Goal: Transaction & Acquisition: Purchase product/service

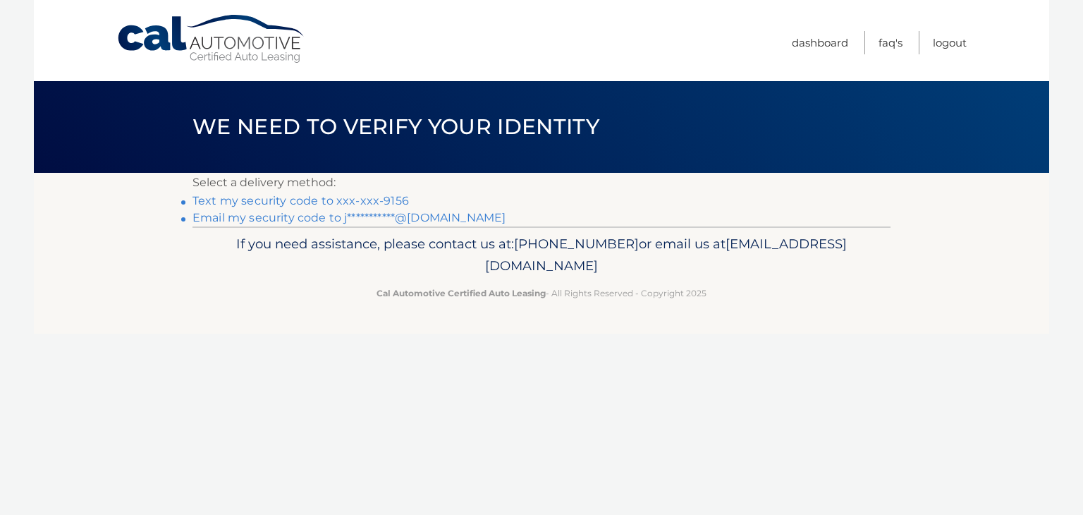
click at [364, 201] on link "Text my security code to xxx-xxx-9156" at bounding box center [301, 200] width 217 height 13
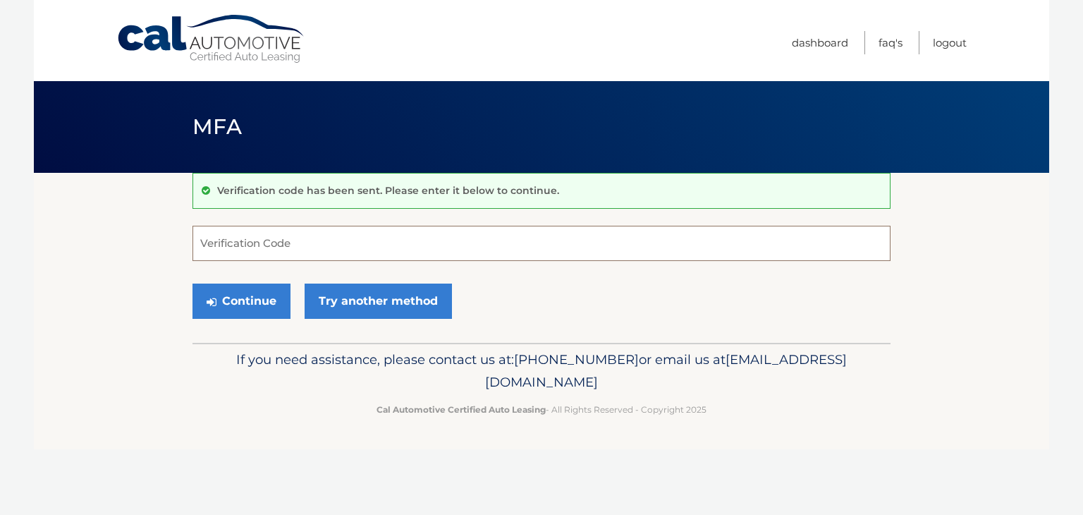
click at [330, 255] on input "Verification Code" at bounding box center [542, 243] width 698 height 35
type input "678523"
click at [262, 297] on button "Continue" at bounding box center [242, 301] width 98 height 35
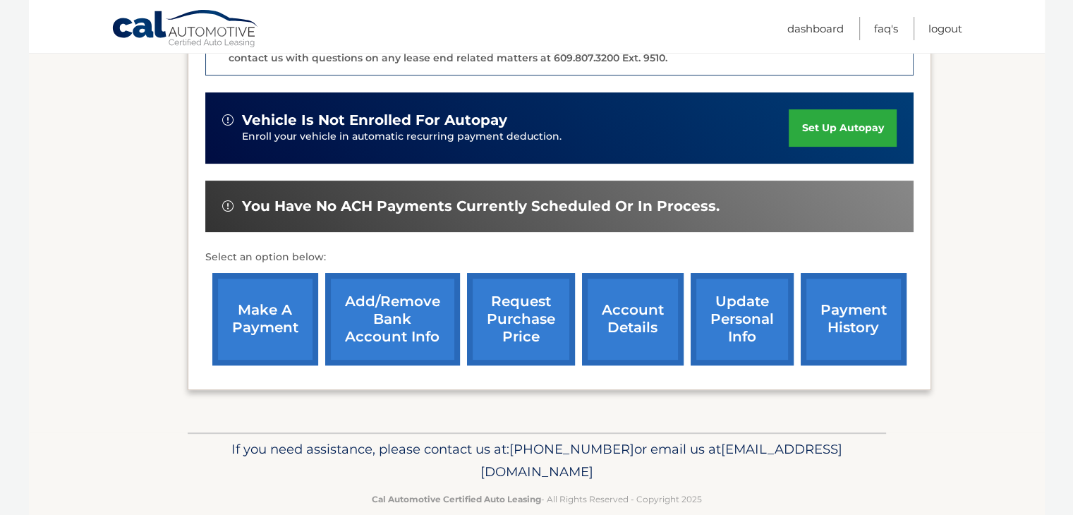
scroll to position [423, 0]
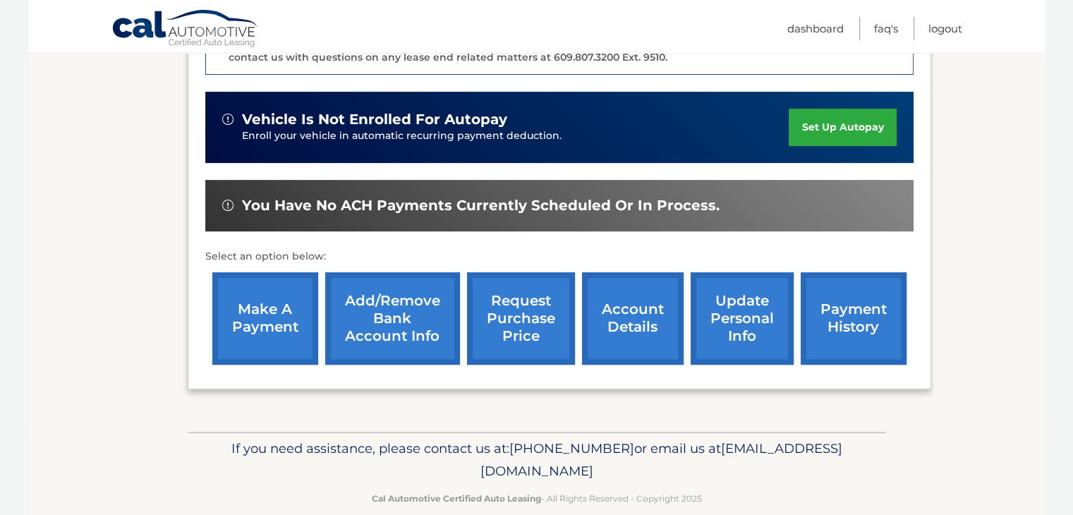
click at [832, 294] on link "payment history" at bounding box center [853, 318] width 106 height 92
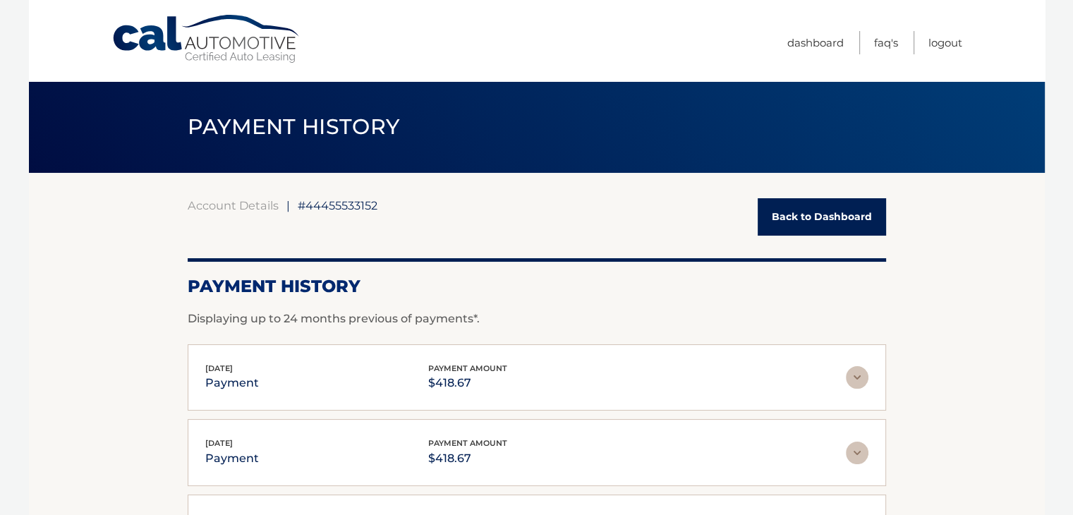
click at [823, 218] on link "Back to Dashboard" at bounding box center [821, 216] width 128 height 37
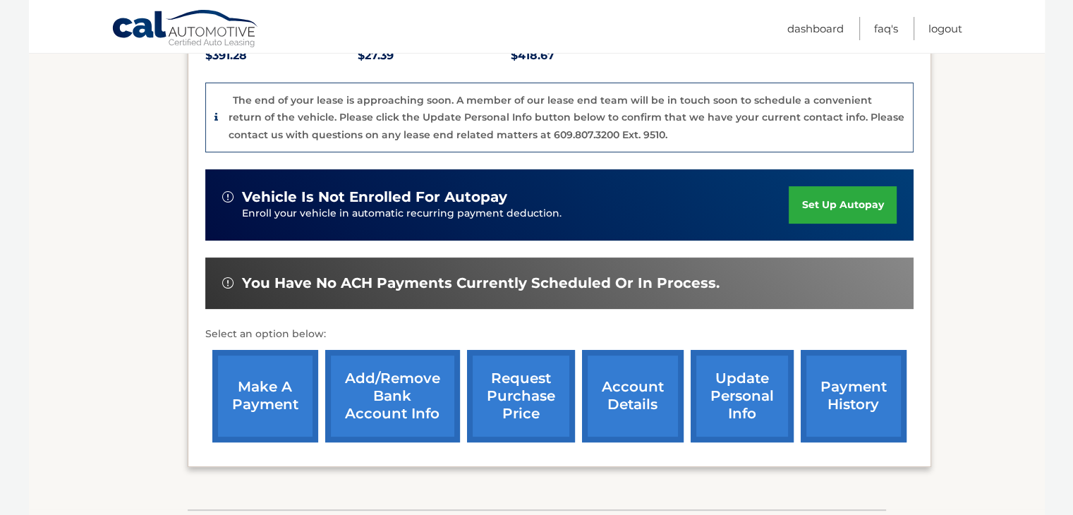
scroll to position [353, 0]
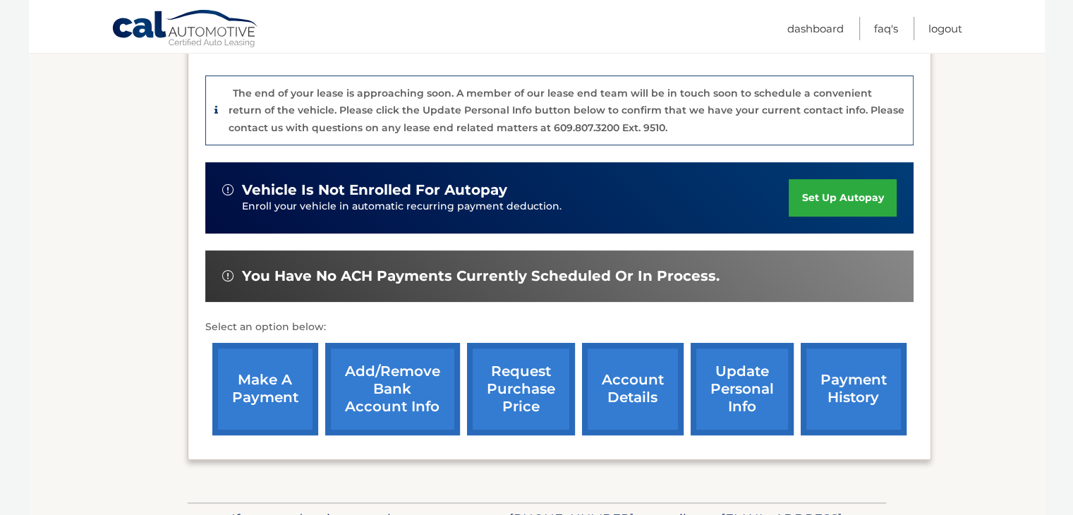
click at [616, 378] on link "account details" at bounding box center [633, 389] width 102 height 92
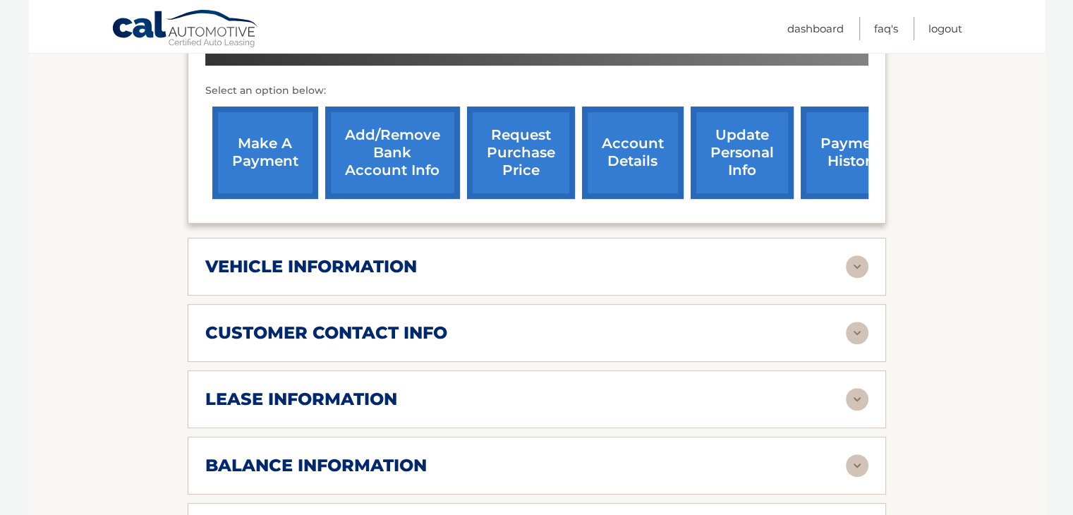
scroll to position [564, 0]
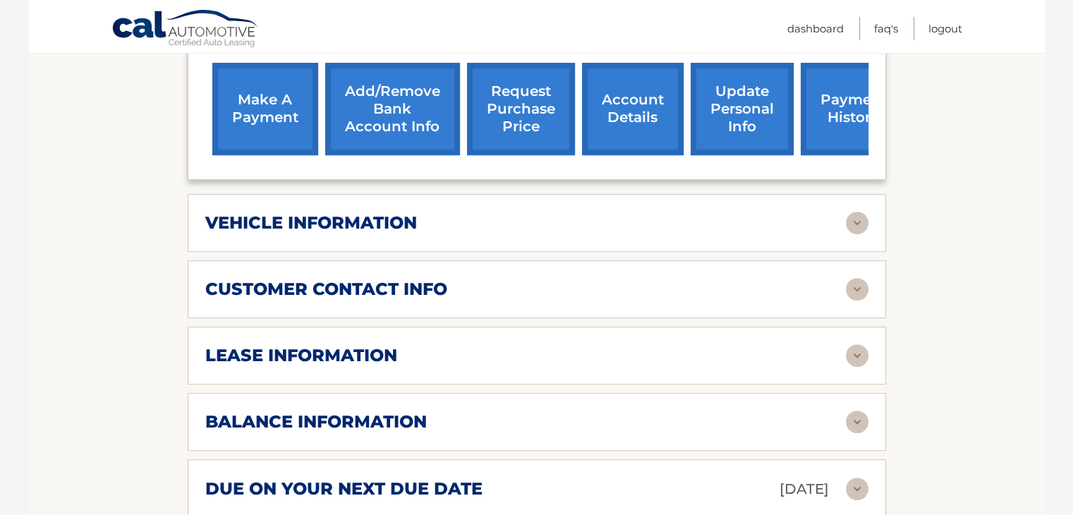
click at [739, 345] on div "lease information" at bounding box center [525, 355] width 640 height 21
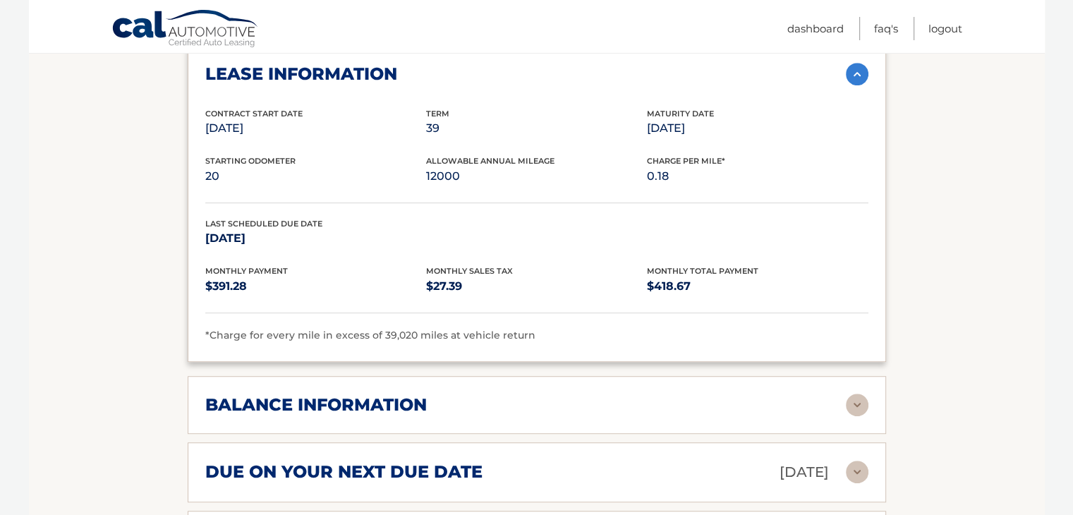
scroll to position [846, 0]
click at [644, 394] on div "balance information" at bounding box center [525, 404] width 640 height 21
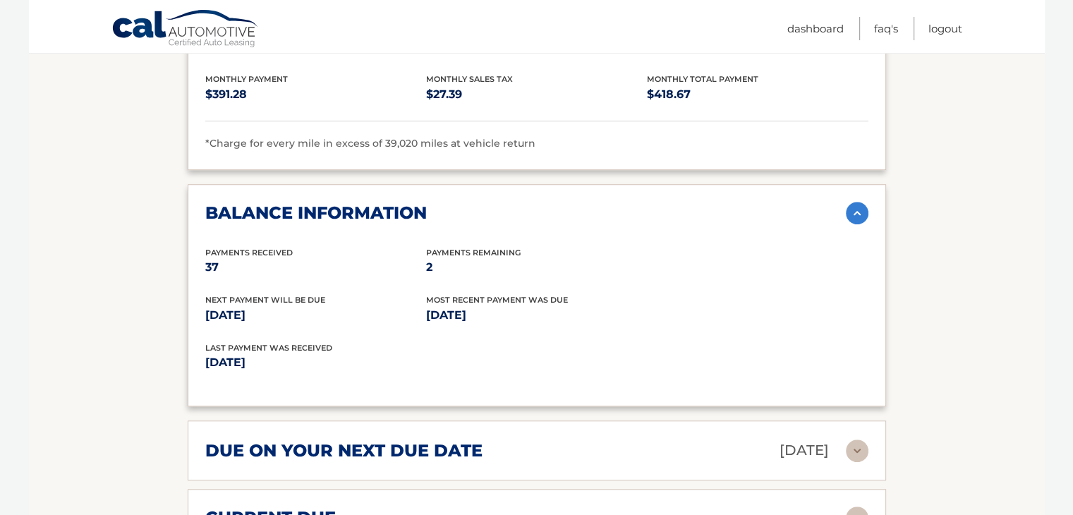
scroll to position [1058, 0]
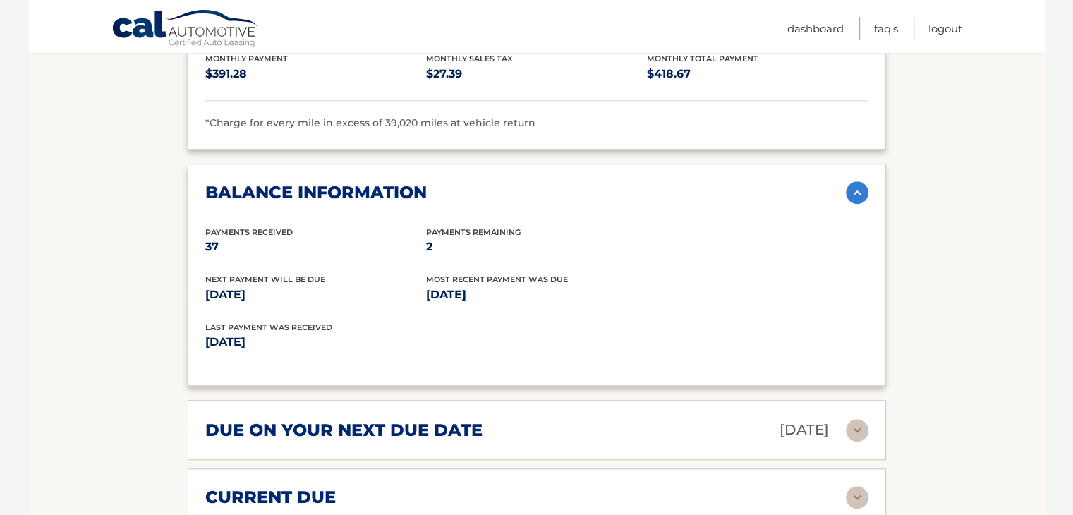
click at [649, 418] on div "due on your next due date Oct 01, 2025" at bounding box center [525, 430] width 640 height 25
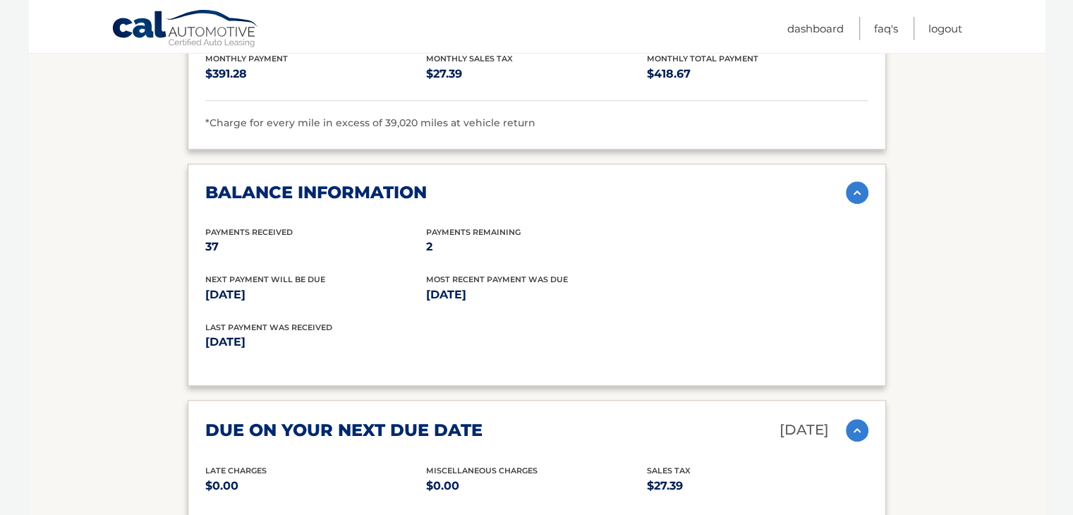
click at [649, 418] on div "due on your next due date Oct 01, 2025" at bounding box center [525, 430] width 640 height 25
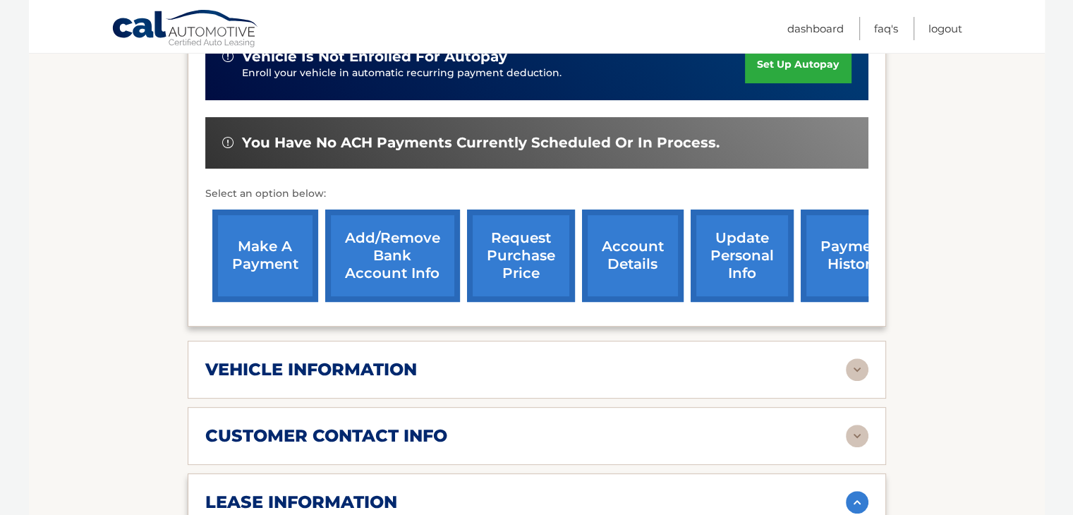
scroll to position [353, 0]
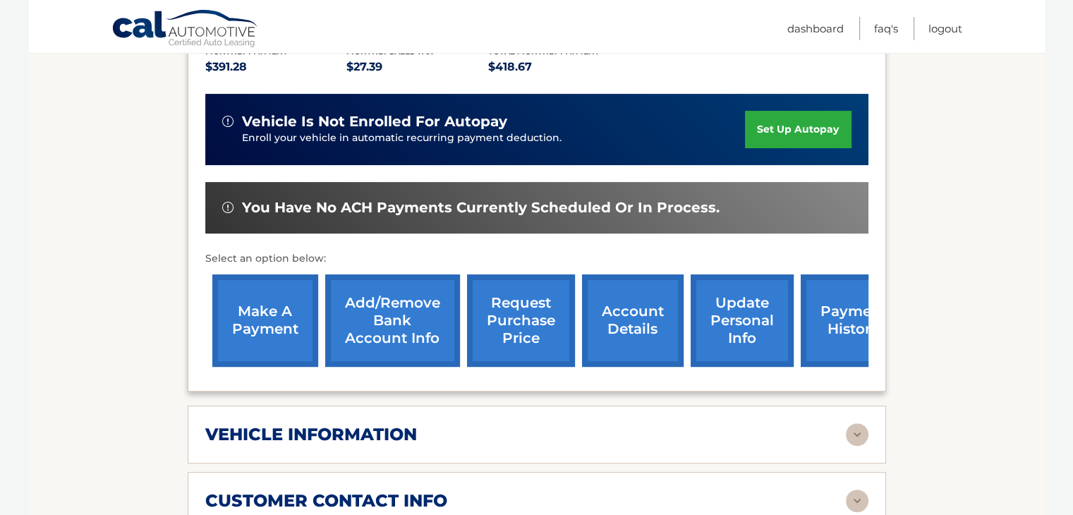
click at [269, 292] on link "make a payment" at bounding box center [265, 320] width 106 height 92
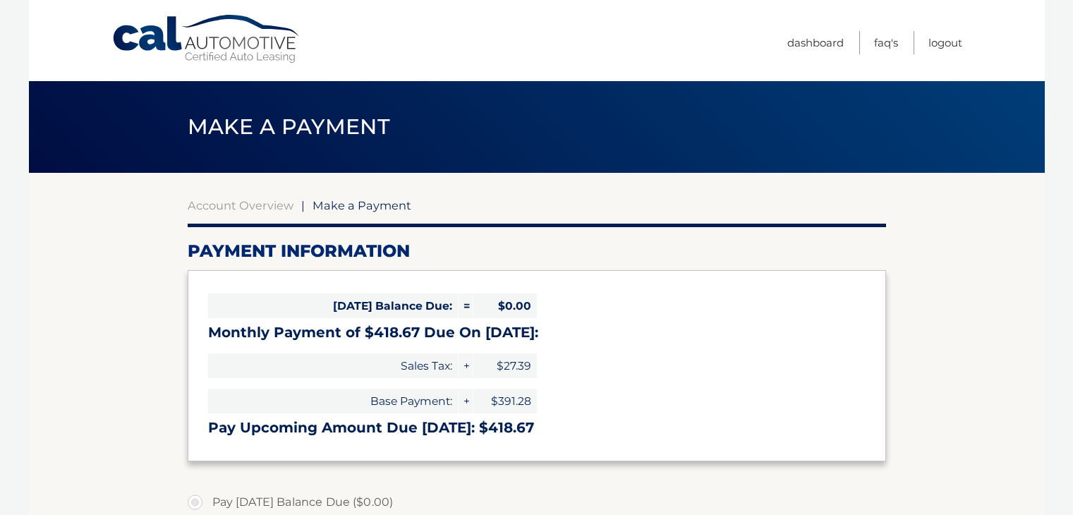
select select "MTE2ZGQyMjEtNGIyNy00ZmE2LTgwMzAtZGI3YWViN2EzNzVk"
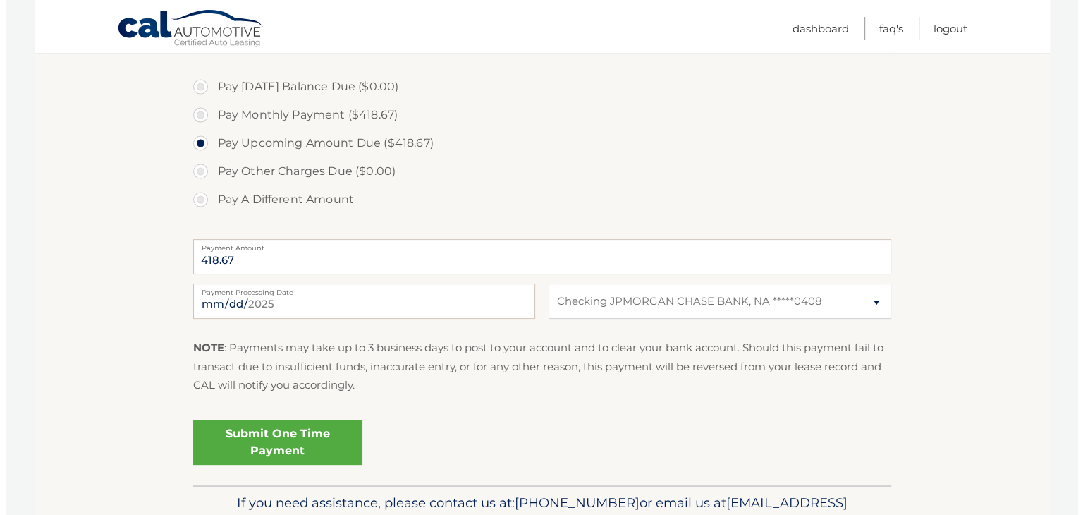
scroll to position [423, 0]
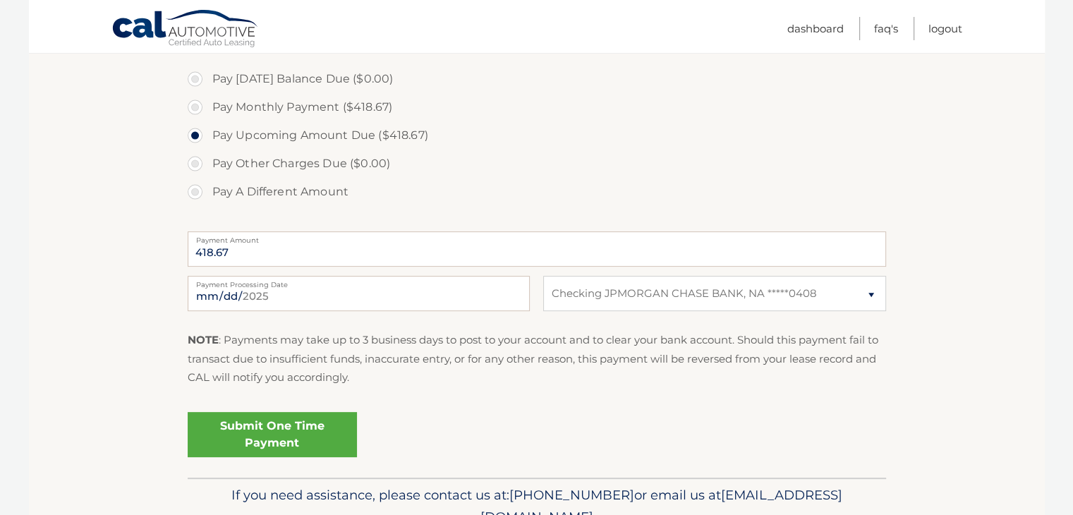
click at [302, 430] on link "Submit One Time Payment" at bounding box center [272, 434] width 169 height 45
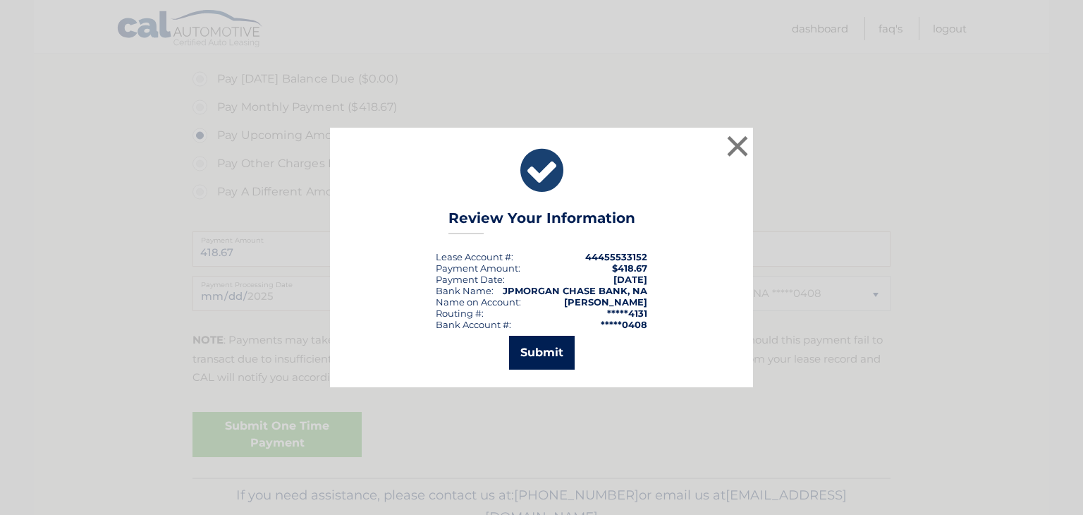
click at [552, 353] on button "Submit" at bounding box center [542, 353] width 66 height 34
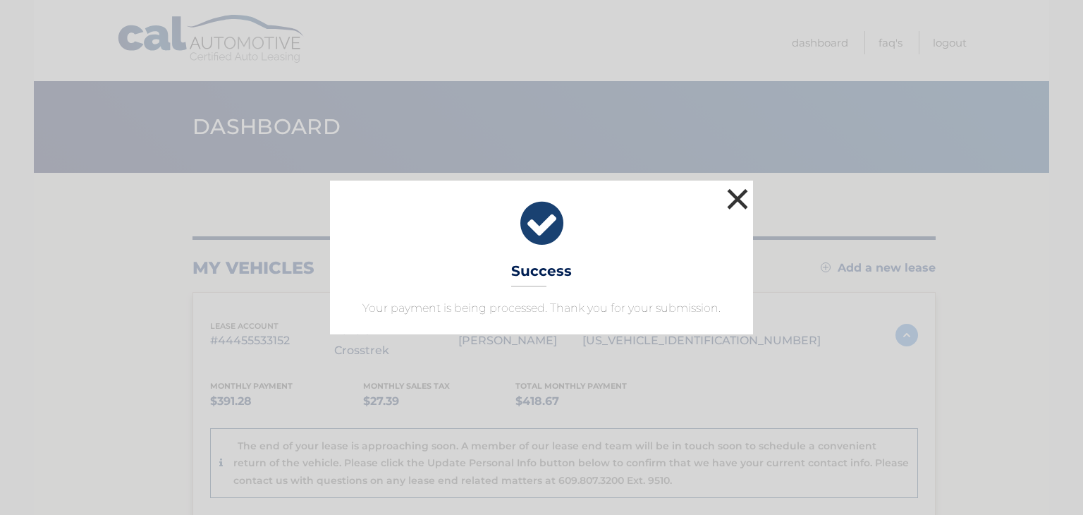
click at [735, 203] on button "×" at bounding box center [738, 199] width 28 height 28
